Goal: Task Accomplishment & Management: Use online tool/utility

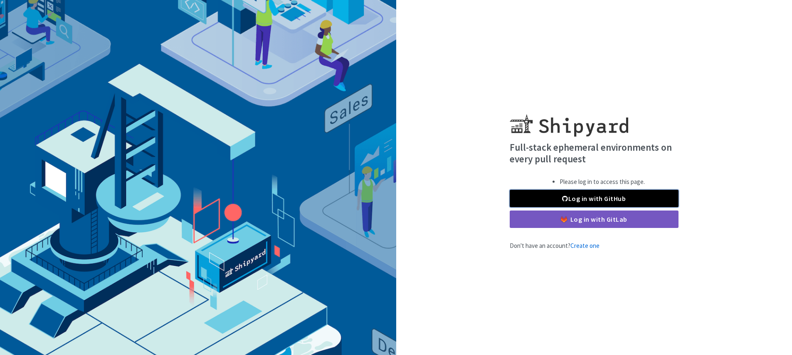
click at [572, 194] on link "Log in with GitHub" at bounding box center [594, 198] width 169 height 17
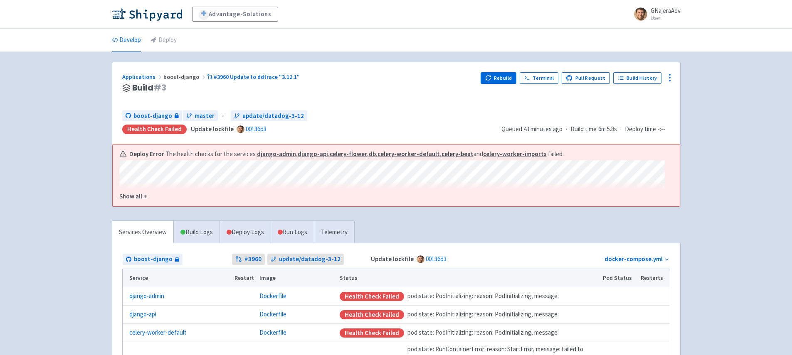
click at [137, 204] on div "Deploy Error The health checks for the services django-admin , django-api , cel…" at bounding box center [396, 176] width 567 height 62
click at [140, 197] on u "Show all +" at bounding box center [133, 196] width 28 height 8
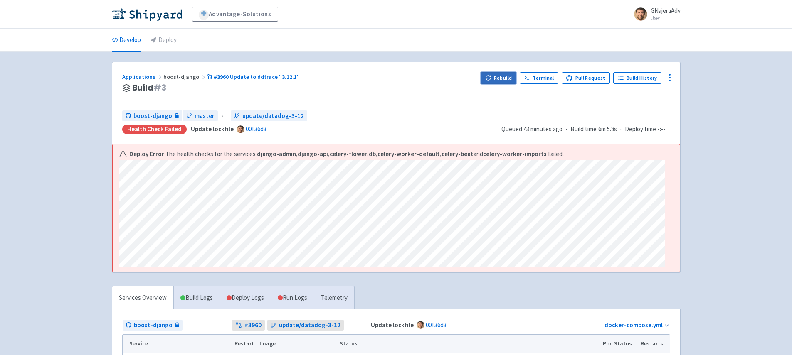
click at [502, 78] on button "Rebuild" at bounding box center [498, 78] width 36 height 12
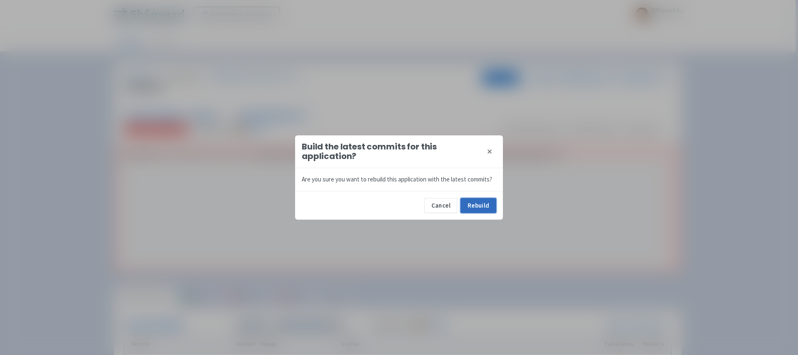
click at [475, 205] on button "Rebuild" at bounding box center [478, 205] width 36 height 15
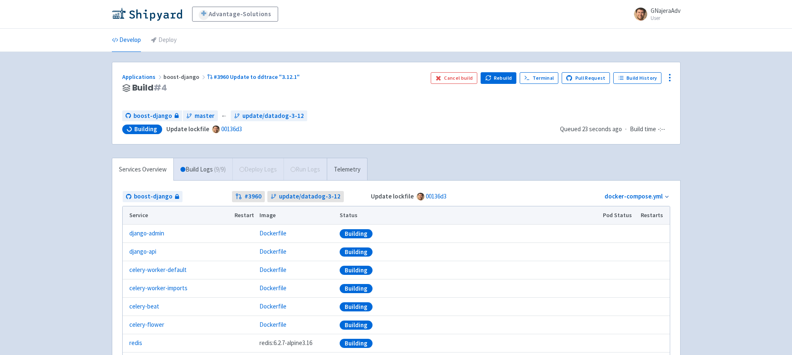
click at [414, 162] on div "Services Overview Build Logs ( 9 / 9 ) Deploy Logs Run Logs Telemetry boost-dja…" at bounding box center [396, 289] width 579 height 262
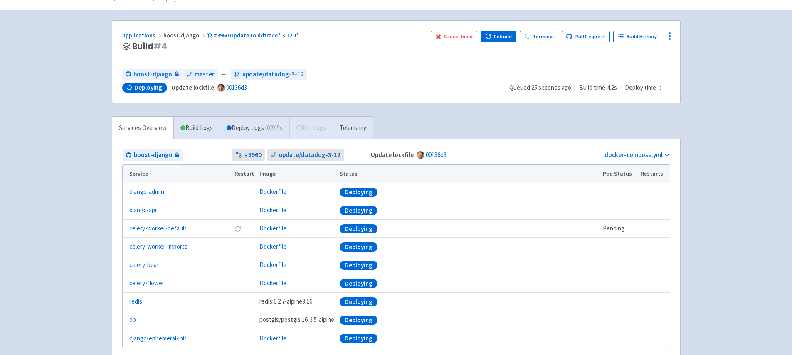
scroll to position [57, 0]
